Goal: Find specific page/section: Find specific page/section

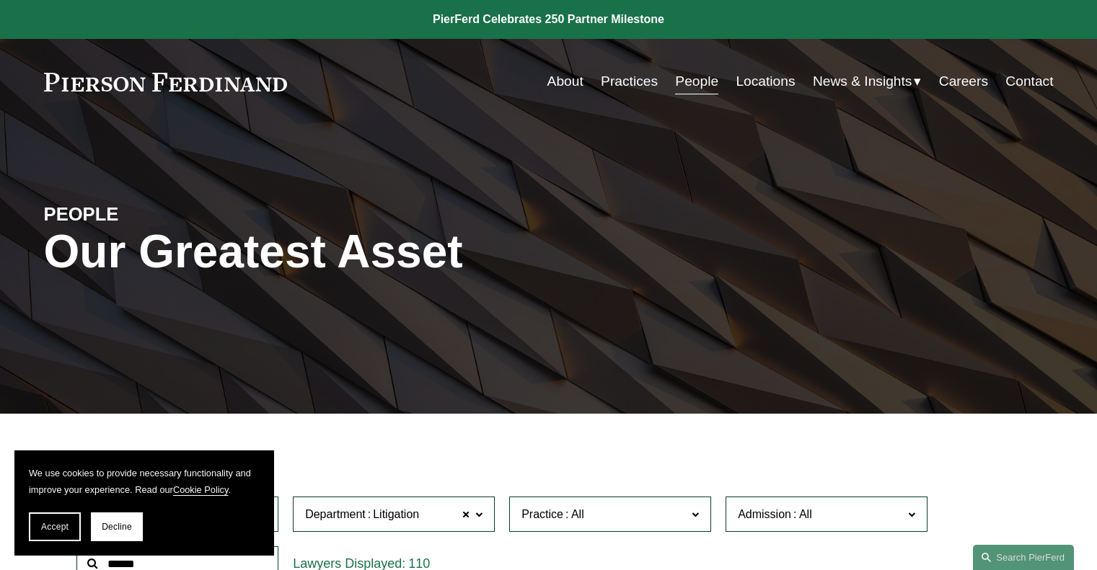
scroll to position [5552, 0]
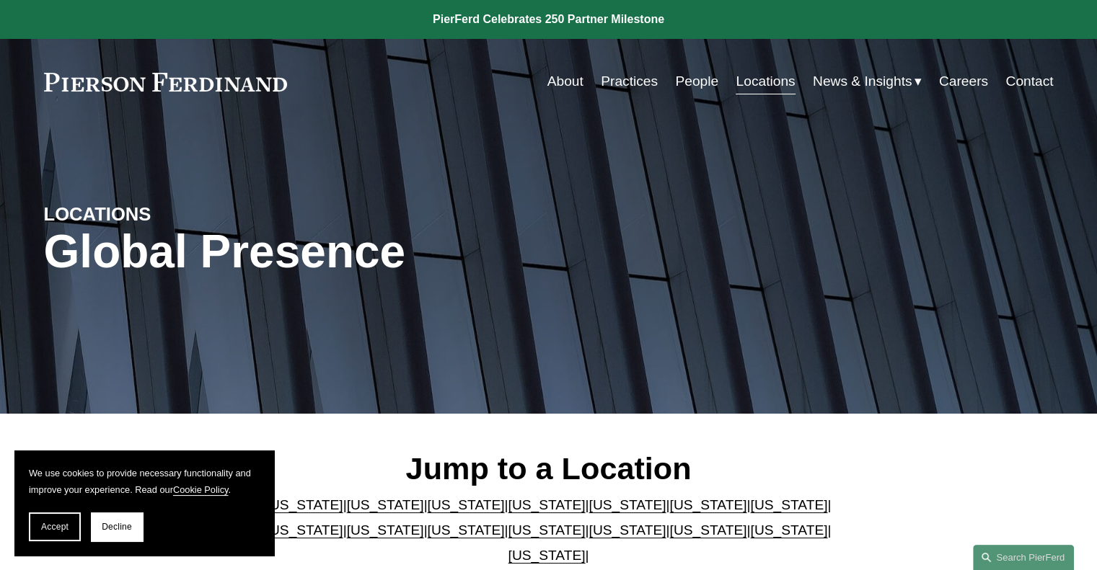
click at [677, 83] on link "People" at bounding box center [696, 81] width 43 height 27
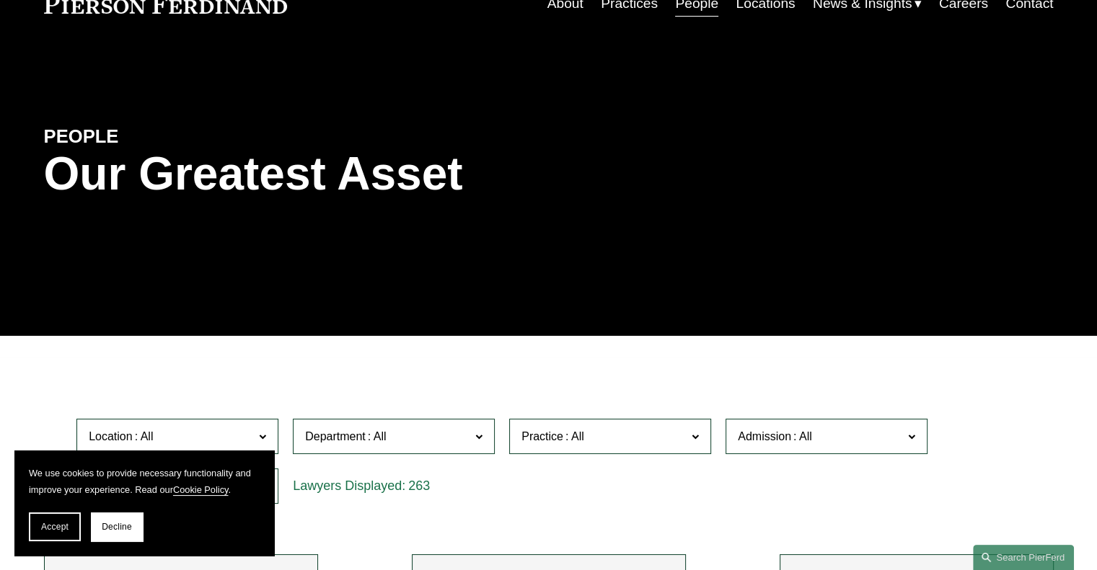
scroll to position [288, 0]
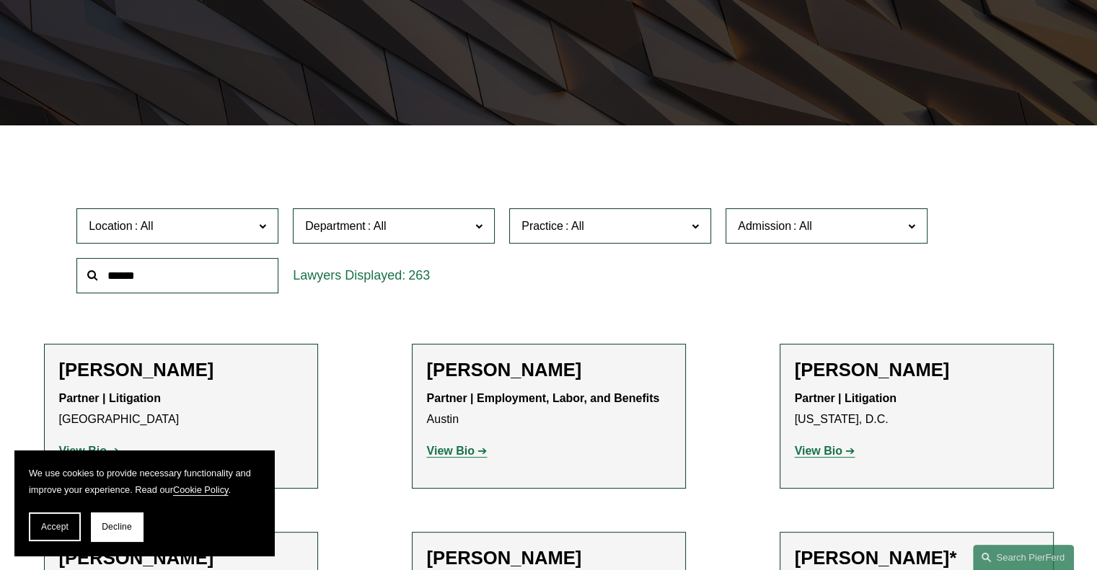
click at [175, 282] on input "text" at bounding box center [177, 275] width 202 height 35
type input "****"
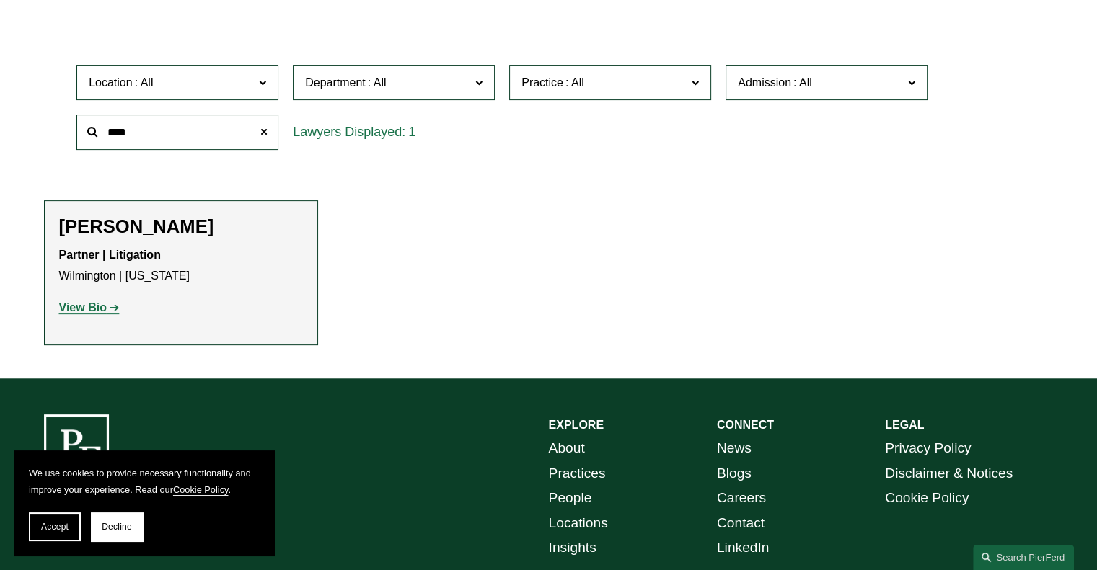
scroll to position [433, 0]
